Goal: Task Accomplishment & Management: Manage account settings

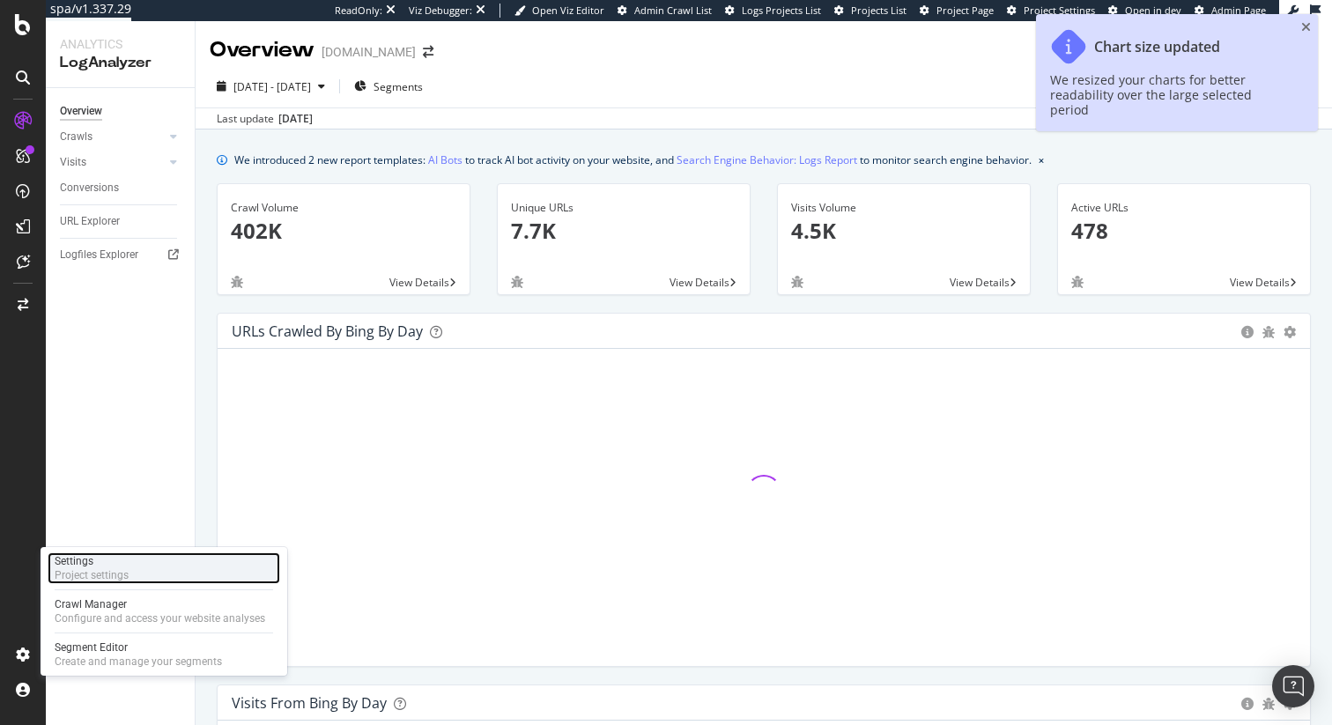
click at [153, 560] on div "Settings Project settings" at bounding box center [164, 568] width 233 height 32
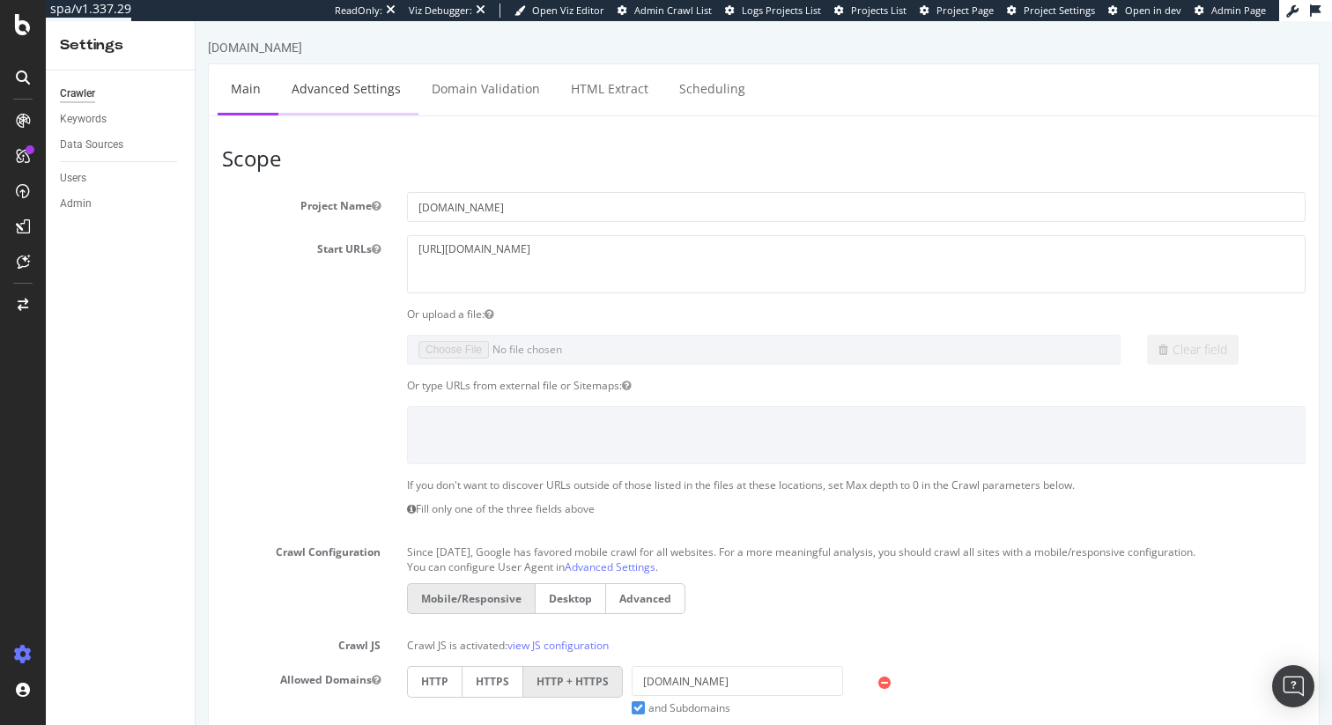
click at [350, 72] on link "Advanced Settings" at bounding box center [346, 88] width 136 height 48
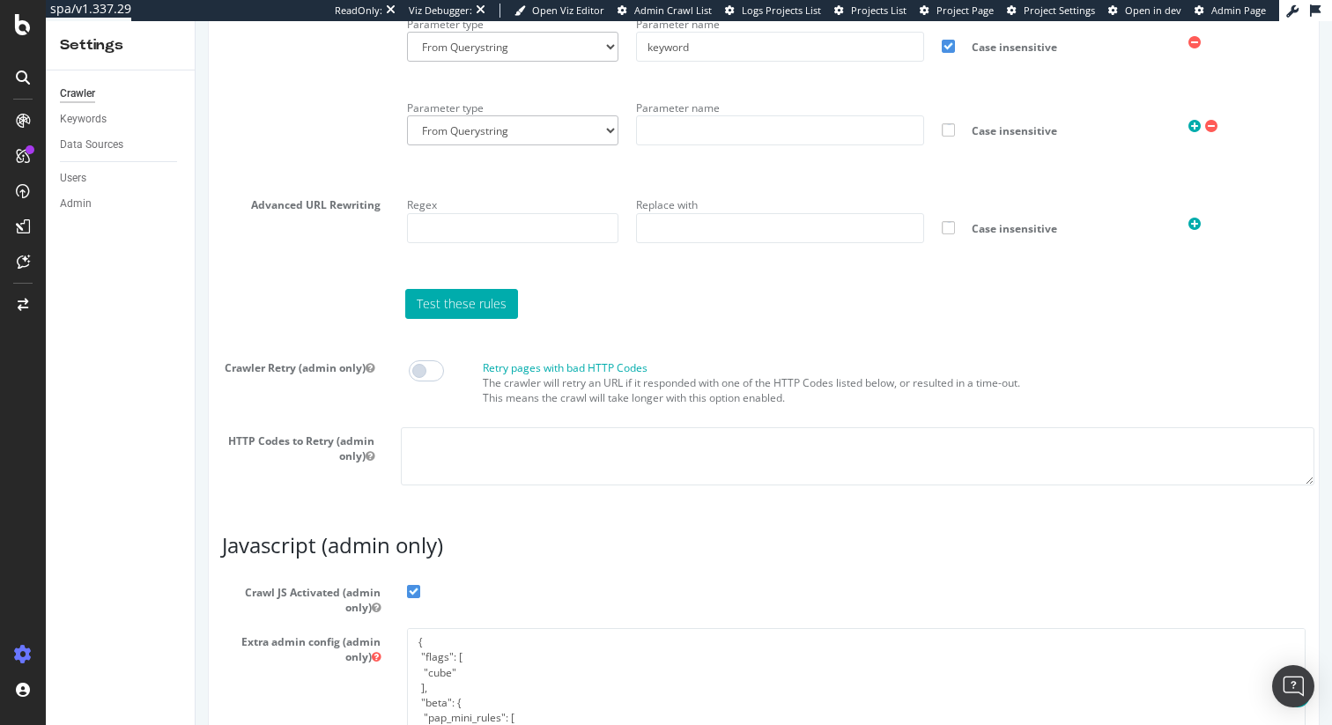
scroll to position [1392, 0]
